Goal: Transaction & Acquisition: Purchase product/service

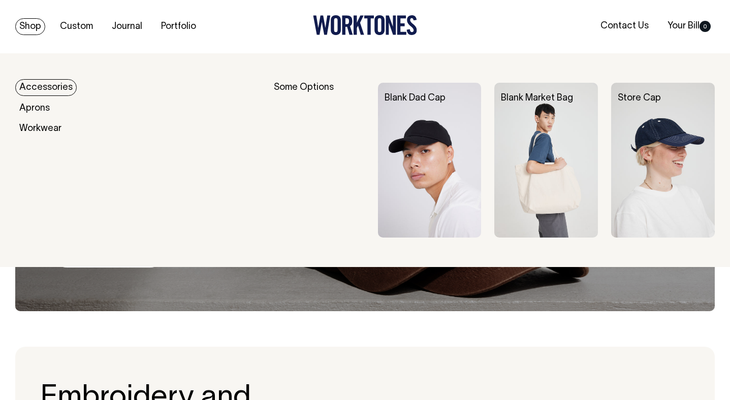
click at [30, 85] on link "Accessories" at bounding box center [45, 87] width 61 height 17
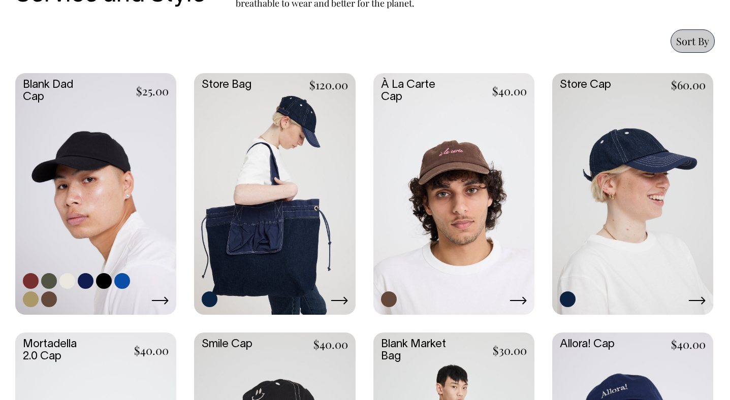
scroll to position [418, 0]
click at [73, 192] on link at bounding box center [95, 193] width 161 height 240
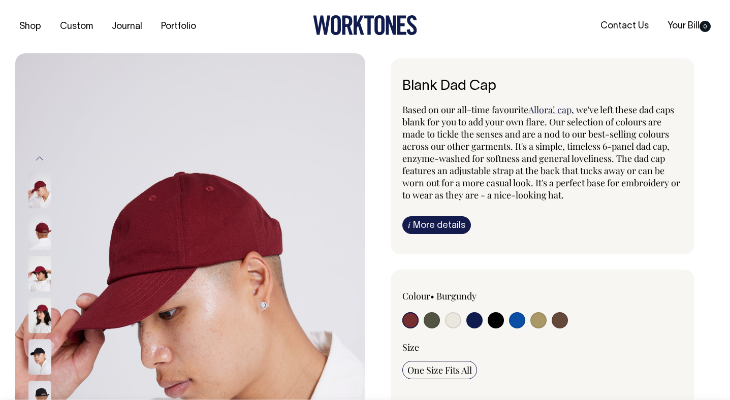
click at [457, 223] on link "i More details" at bounding box center [436, 225] width 69 height 18
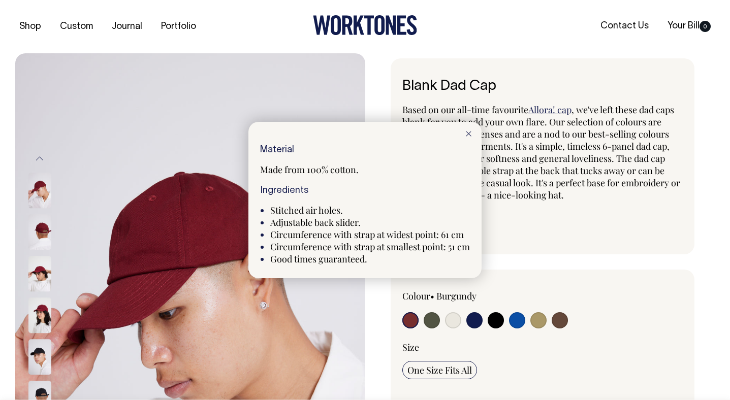
click at [555, 213] on div at bounding box center [365, 200] width 730 height 400
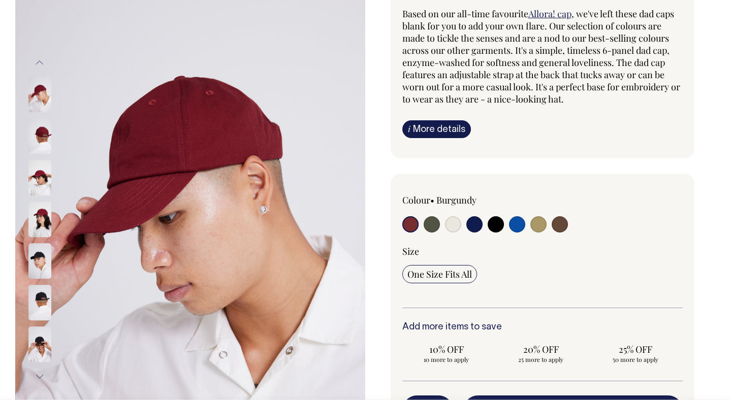
scroll to position [96, 0]
click at [449, 225] on input "radio" at bounding box center [453, 224] width 16 height 16
radio input "true"
select select "Natural"
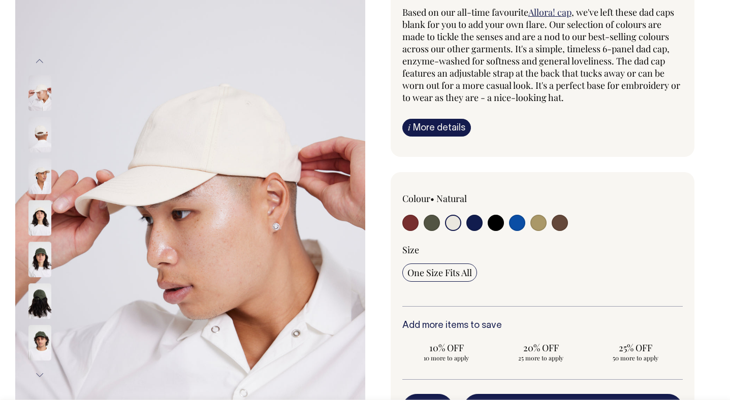
scroll to position [97, 0]
